Goal: Find specific page/section: Find specific page/section

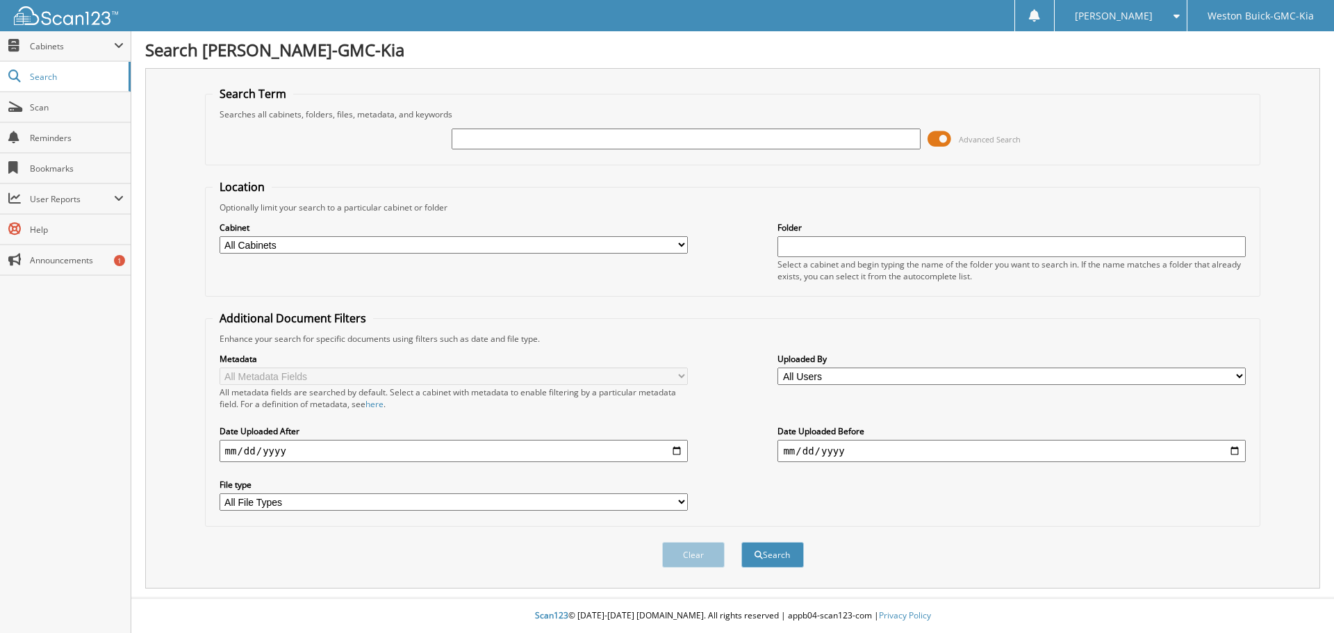
click at [939, 136] on span at bounding box center [940, 139] width 24 height 21
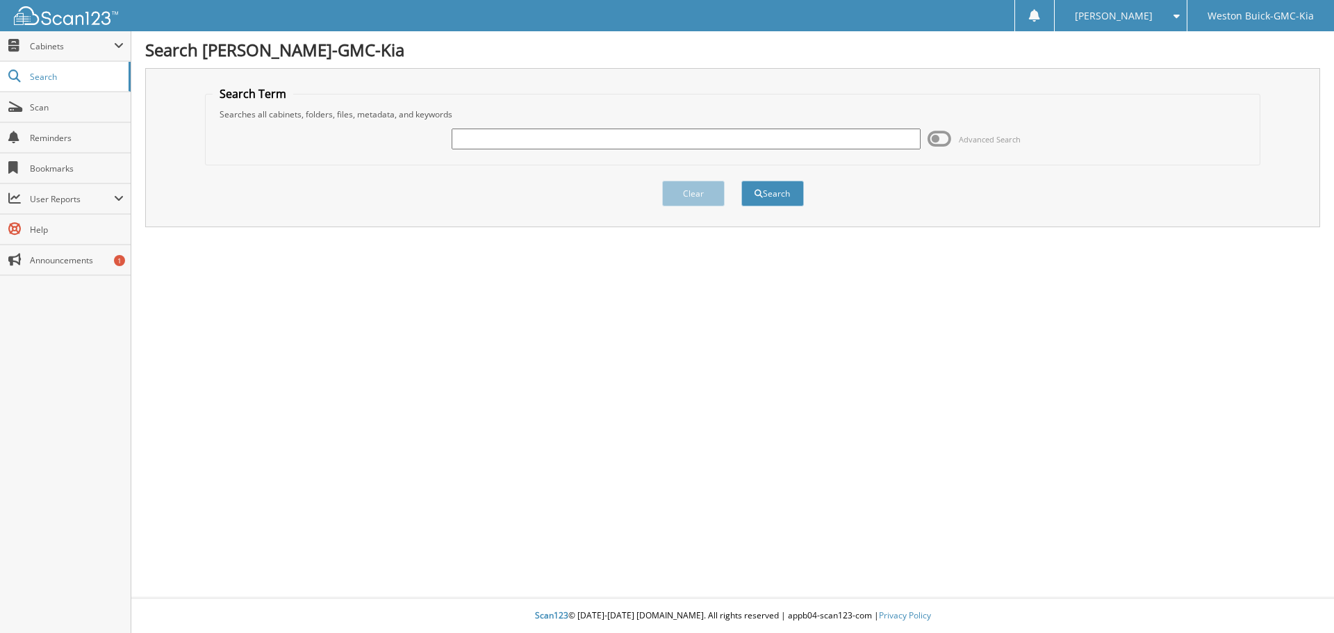
click at [605, 148] on input "text" at bounding box center [686, 139] width 468 height 21
type input "122048"
click at [741, 181] on button "Search" at bounding box center [772, 194] width 63 height 26
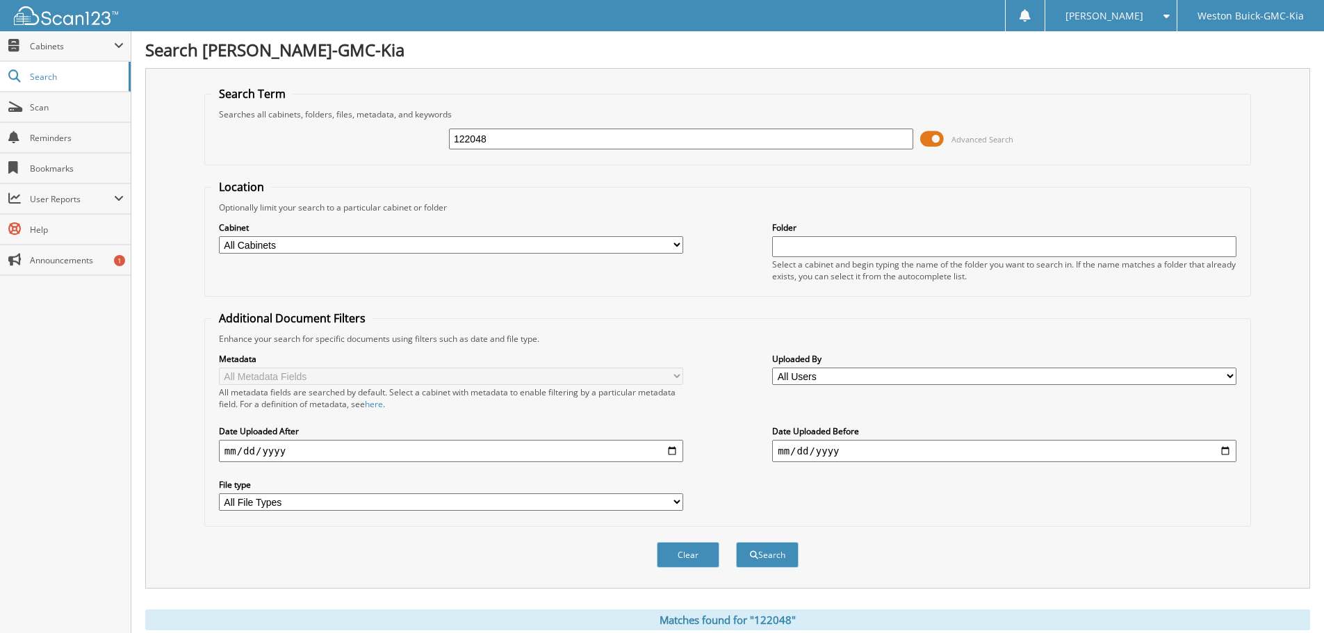
click at [938, 135] on span at bounding box center [932, 139] width 24 height 21
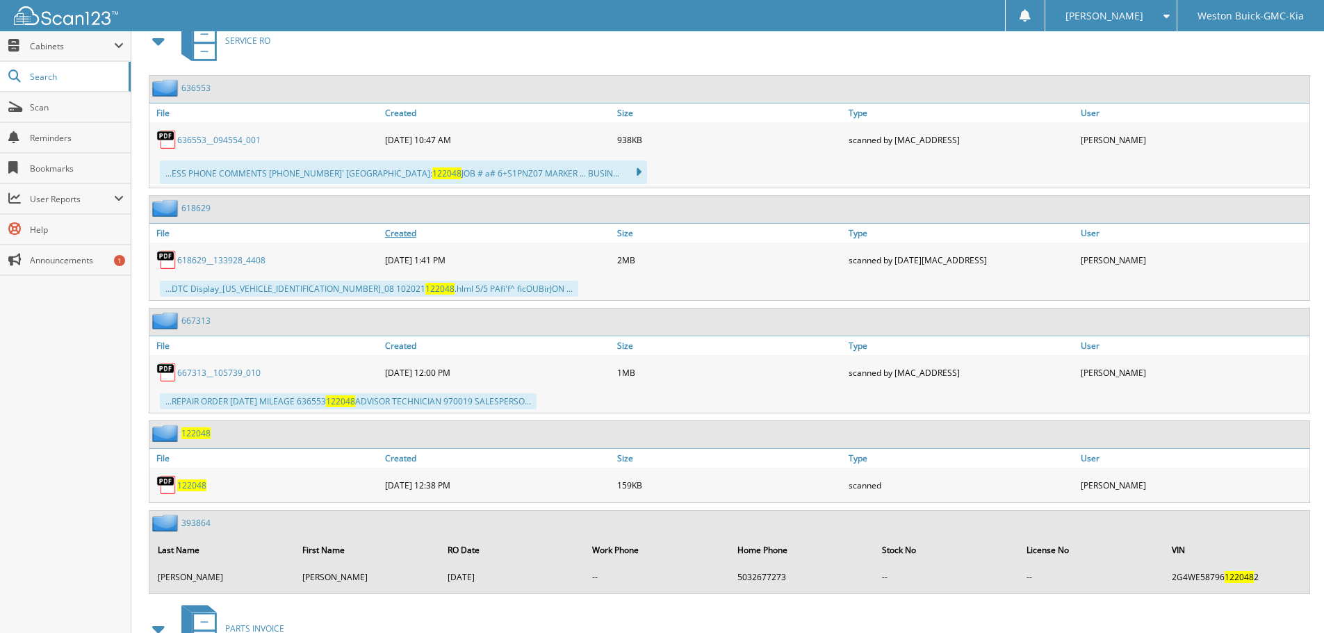
scroll to position [278, 0]
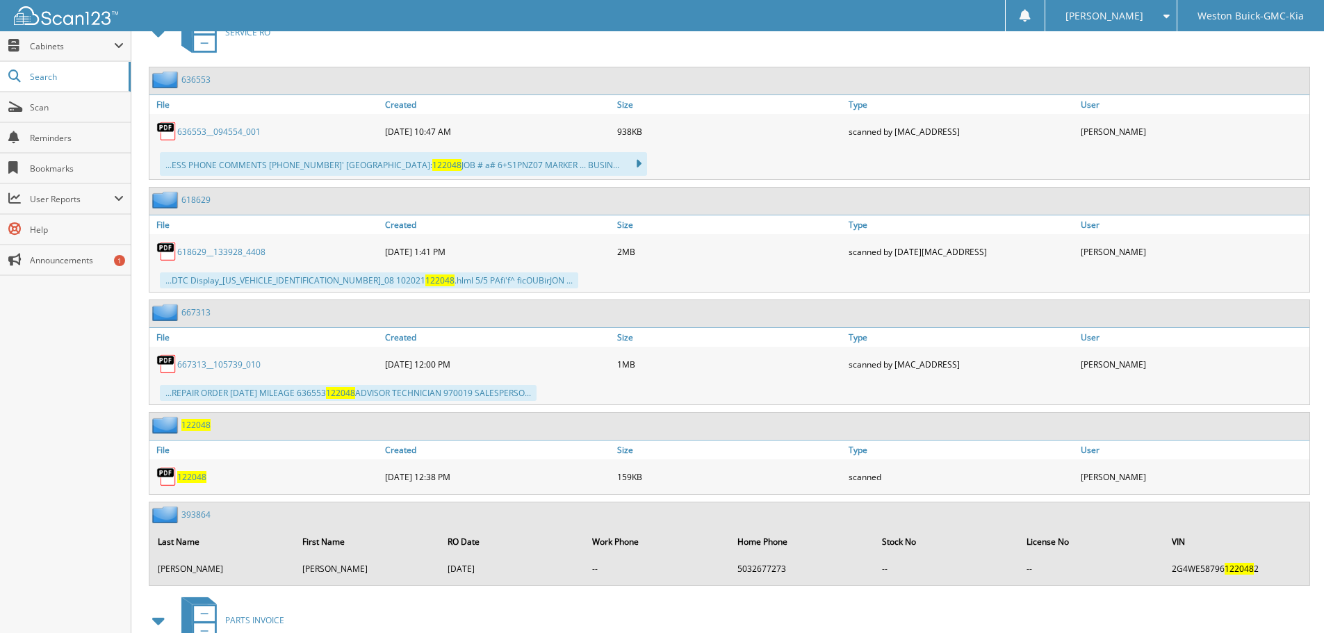
click at [186, 475] on span "122048" at bounding box center [191, 477] width 29 height 12
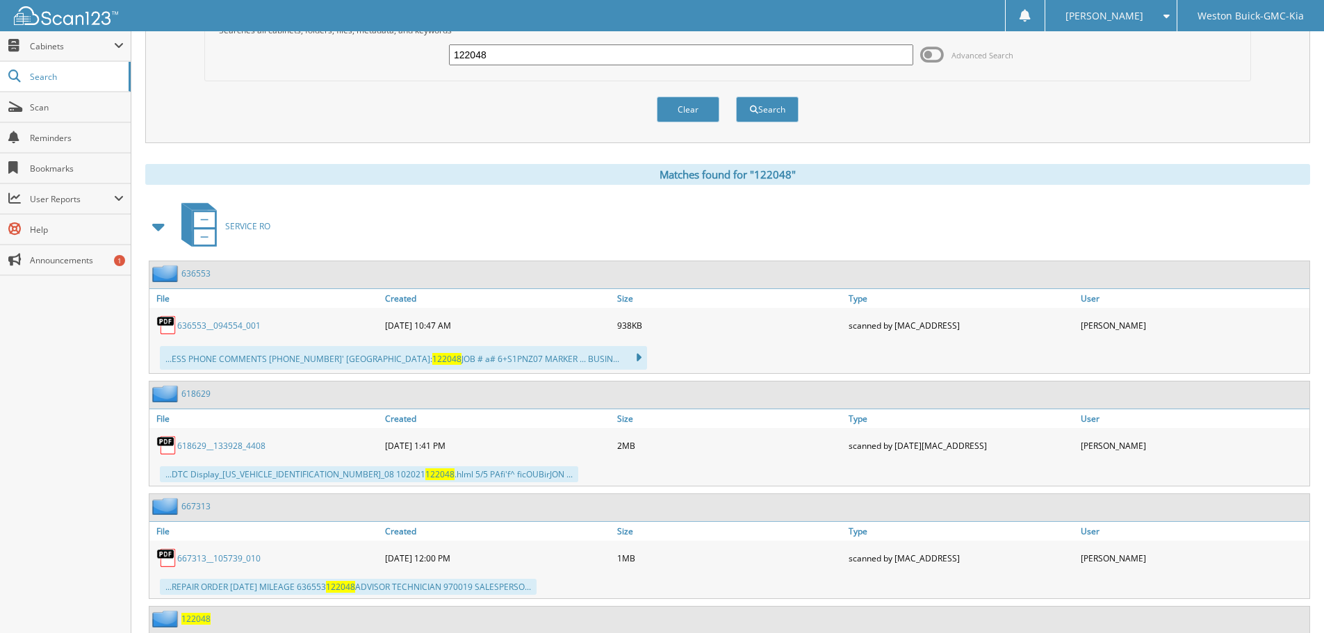
scroll to position [0, 0]
